Goal: Information Seeking & Learning: Learn about a topic

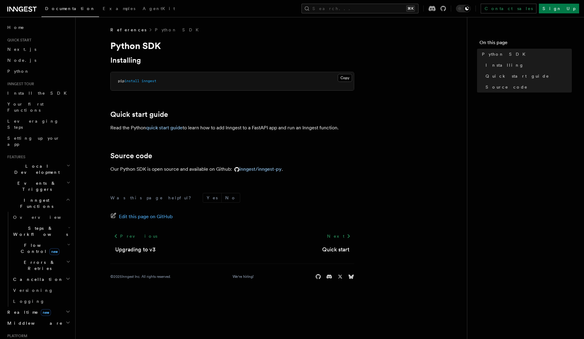
click at [65, 320] on icon "button" at bounding box center [67, 322] width 5 height 5
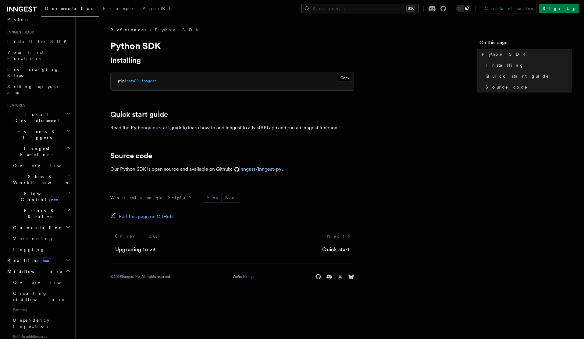
scroll to position [52, 0]
click at [56, 288] on link "Creating middleware" at bounding box center [41, 296] width 61 height 17
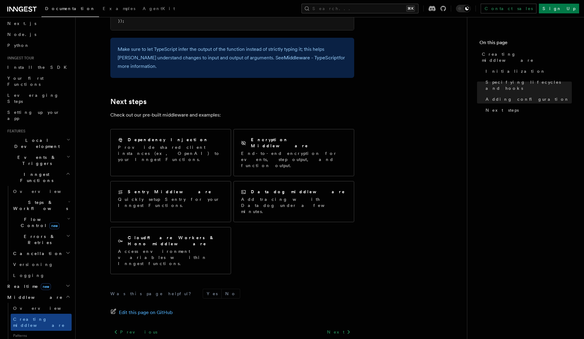
scroll to position [19, 0]
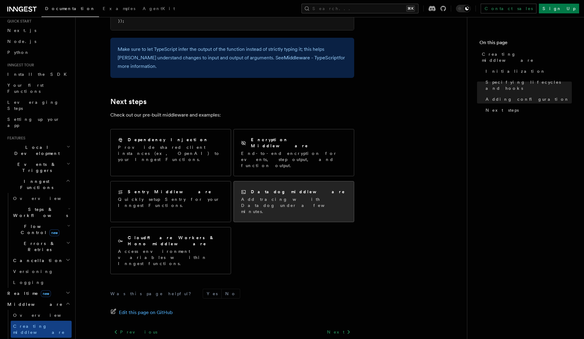
click at [300, 189] on div "Datadog middleware" at bounding box center [293, 192] width 105 height 6
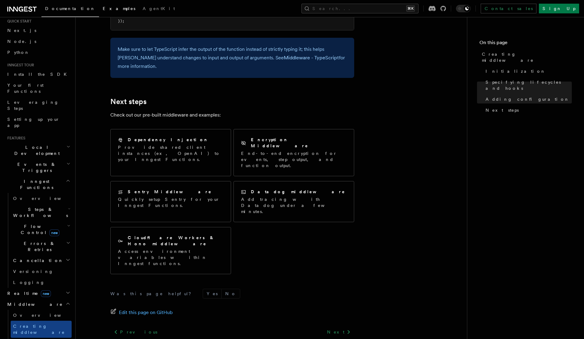
click at [103, 10] on span "Examples" at bounding box center [119, 8] width 33 height 5
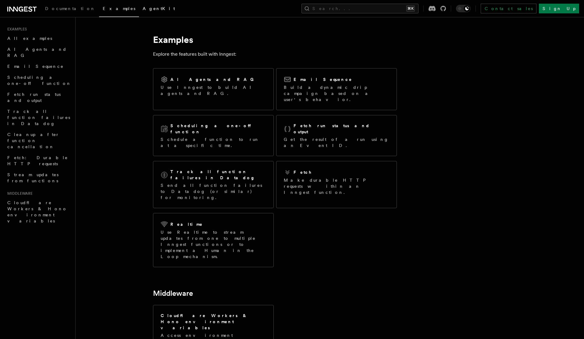
click at [139, 13] on link "AgentKit" at bounding box center [159, 9] width 40 height 15
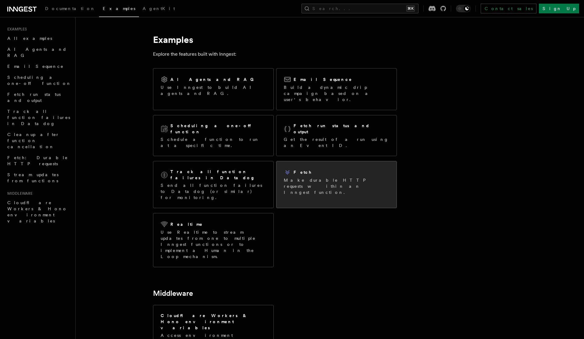
click at [318, 177] on p "Make durable HTTP requests within an Inngest function." at bounding box center [336, 186] width 105 height 18
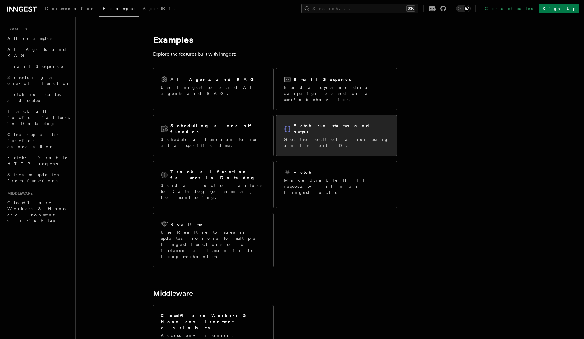
click at [357, 123] on div "Fetch run status and output" at bounding box center [336, 129] width 105 height 12
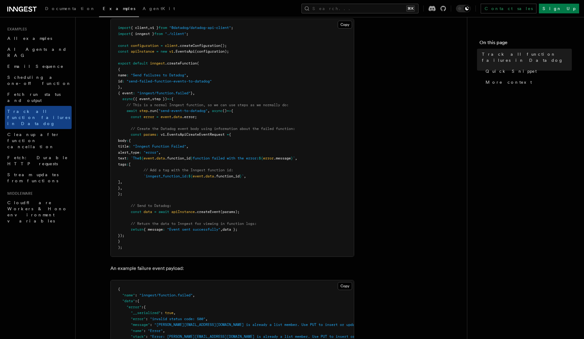
scroll to position [201, 0]
